Goal: Task Accomplishment & Management: Manage account settings

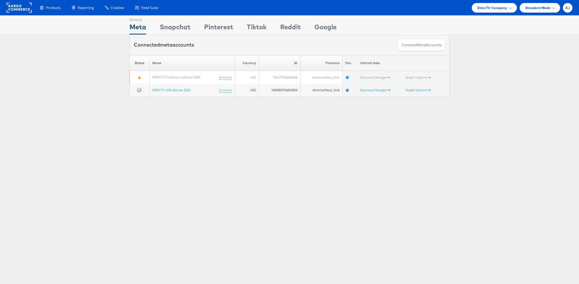
click at [206, 146] on div "Showing Meta Showing Snapchat Showing Pinterest Showing Tiktok Showing Reddit S…" at bounding box center [289, 152] width 579 height 274
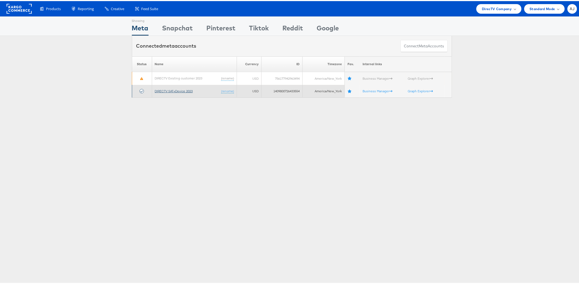
click at [185, 91] on link "DIRECTV SAT+Device 2023" at bounding box center [174, 90] width 38 height 4
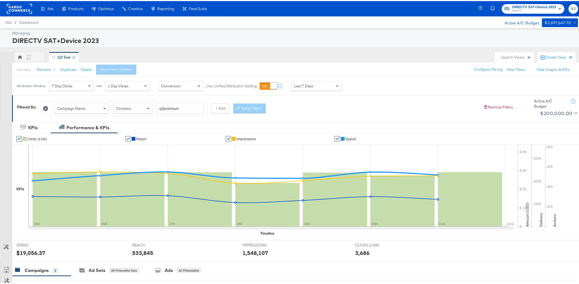
click at [193, 51] on div "AJ Q3 Test" at bounding box center [251, 56] width 479 height 11
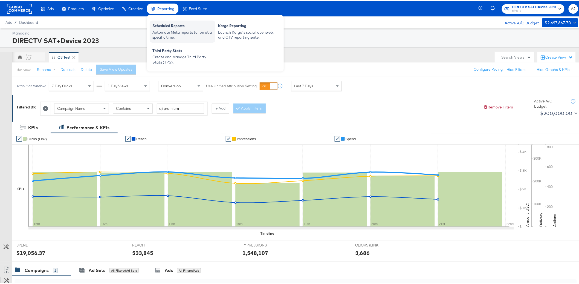
click at [170, 26] on div "Scheduled Reports" at bounding box center [182, 25] width 60 height 7
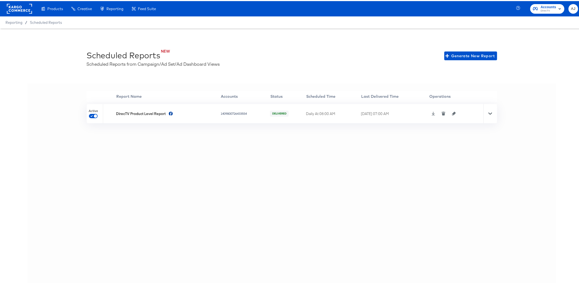
click at [488, 113] on icon at bounding box center [490, 112] width 4 height 4
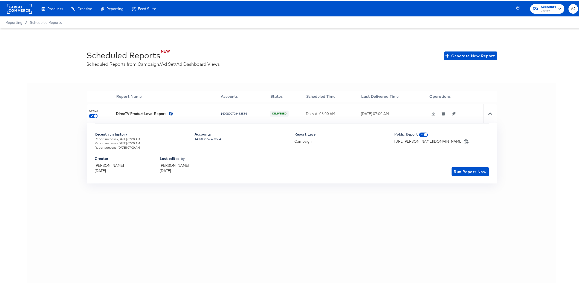
click at [356, 227] on div "'' Report Name Accounts Status Scheduled Time Last Delivered Time Operations Ac…" at bounding box center [291, 189] width 529 height 214
click at [469, 140] on icon at bounding box center [466, 140] width 5 height 5
click at [419, 193] on div "'' Report Name Accounts Status Scheduled Time Last Delivered Time Operations Ac…" at bounding box center [291, 189] width 529 height 214
click at [290, 200] on div "'' Report Name Accounts Status Scheduled Time Last Delivered Time Operations Ac…" at bounding box center [291, 189] width 529 height 214
click at [488, 115] on div at bounding box center [490, 112] width 14 height 19
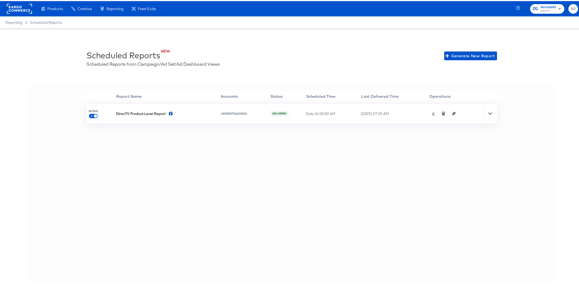
click at [455, 114] on icon "button" at bounding box center [454, 112] width 4 height 4
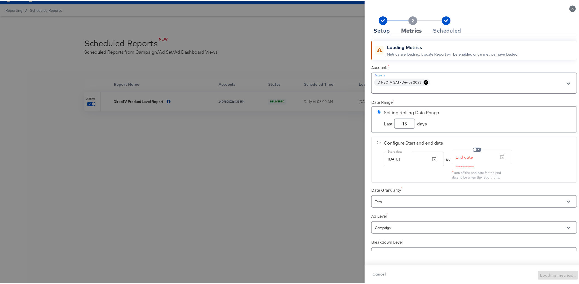
click at [401, 27] on div "Metrics" at bounding box center [411, 29] width 21 height 4
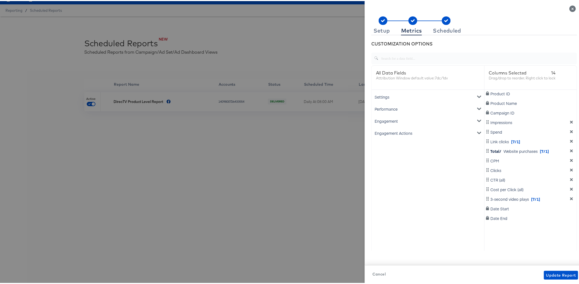
click at [569, 8] on icon "Close" at bounding box center [572, 7] width 7 height 7
